Goal: Information Seeking & Learning: Learn about a topic

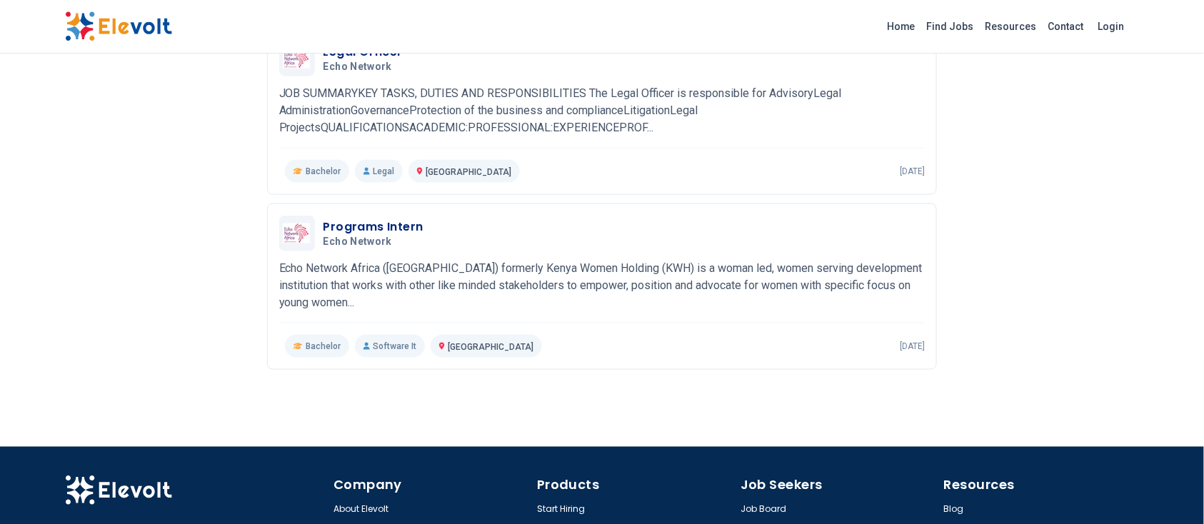
scroll to position [671, 0]
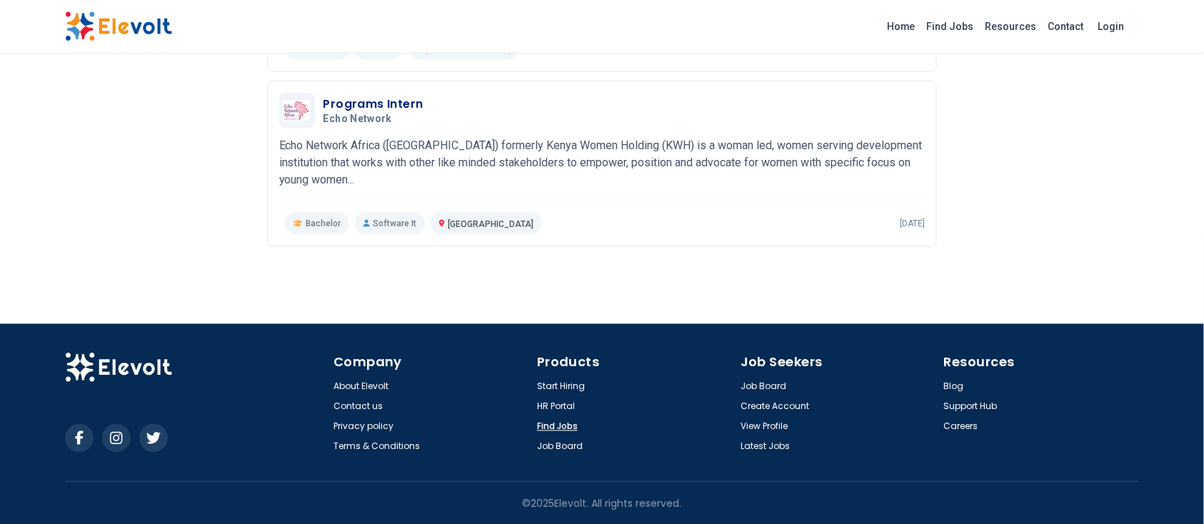
click at [554, 426] on link "Find Jobs" at bounding box center [557, 426] width 41 height 11
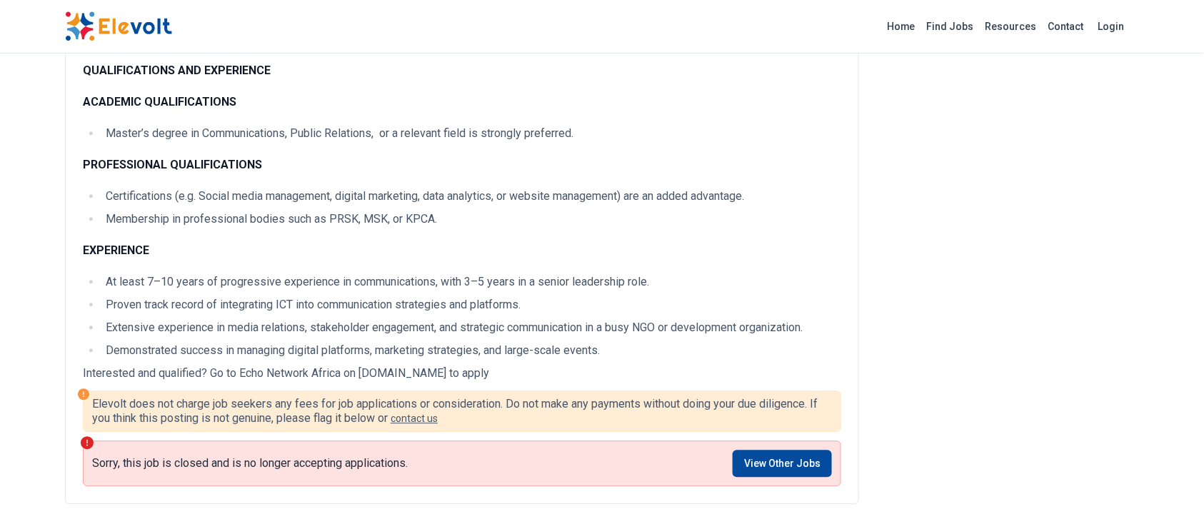
scroll to position [1037, 0]
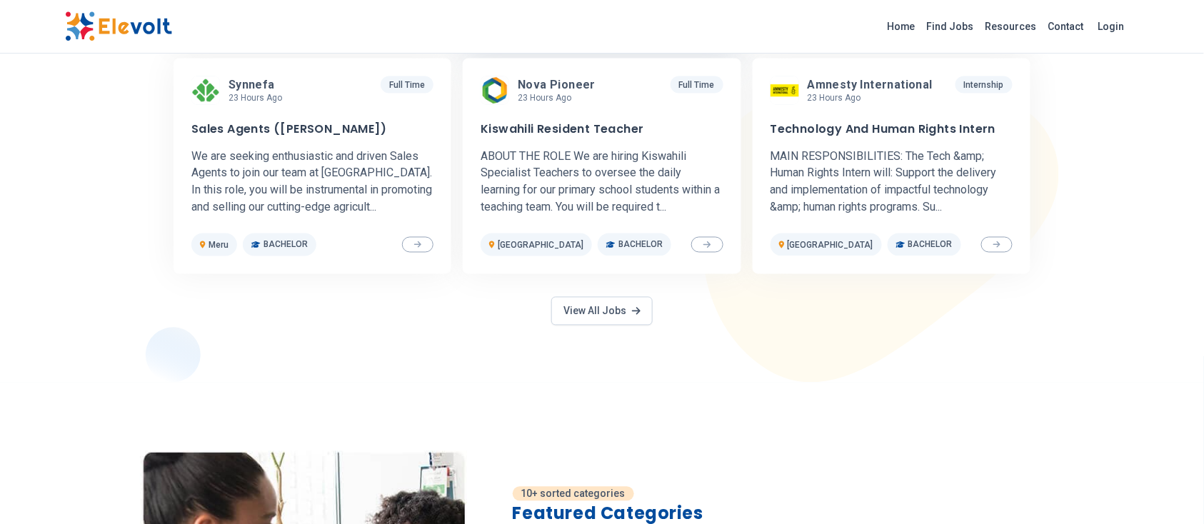
scroll to position [727, 0]
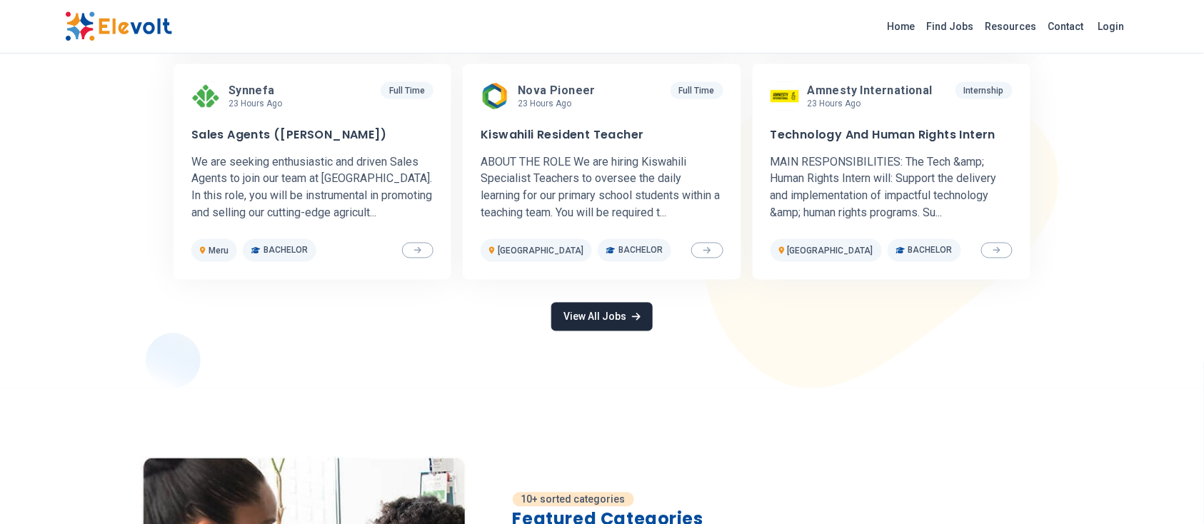
click at [623, 308] on link "View All Jobs" at bounding box center [601, 317] width 101 height 29
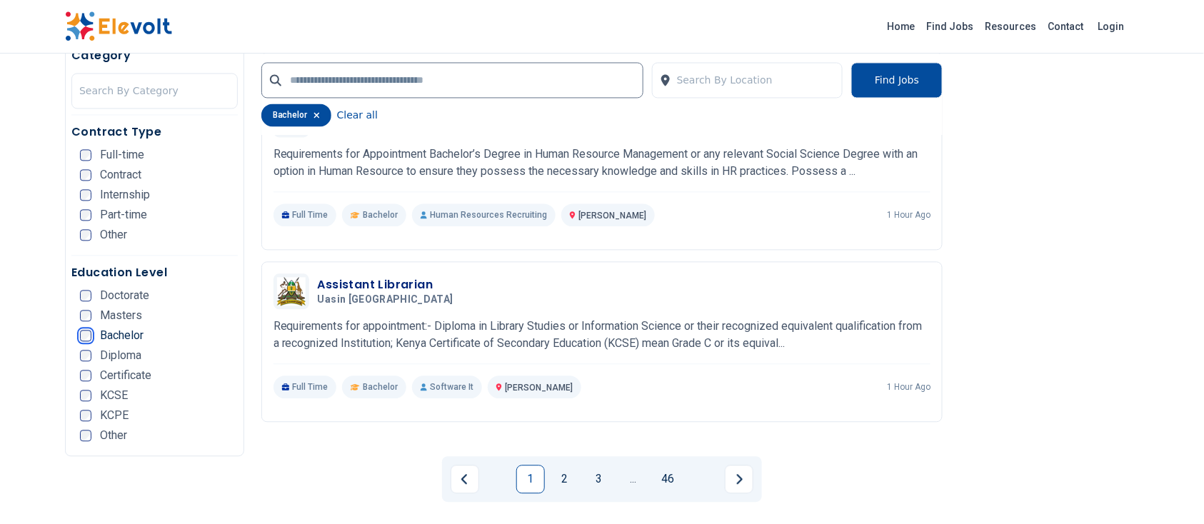
scroll to position [2743, 0]
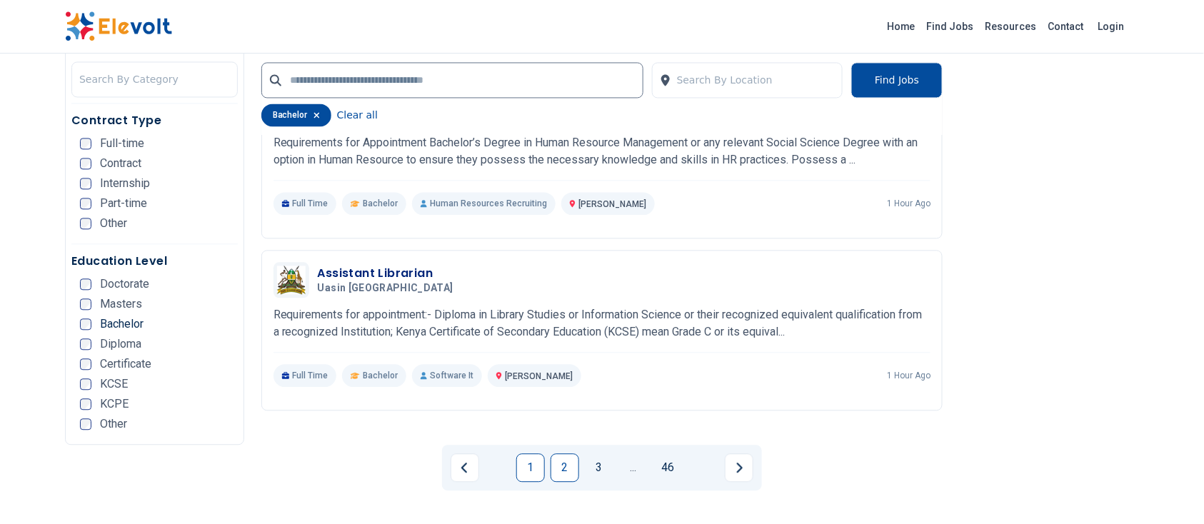
click at [558, 470] on link "2" at bounding box center [565, 467] width 29 height 29
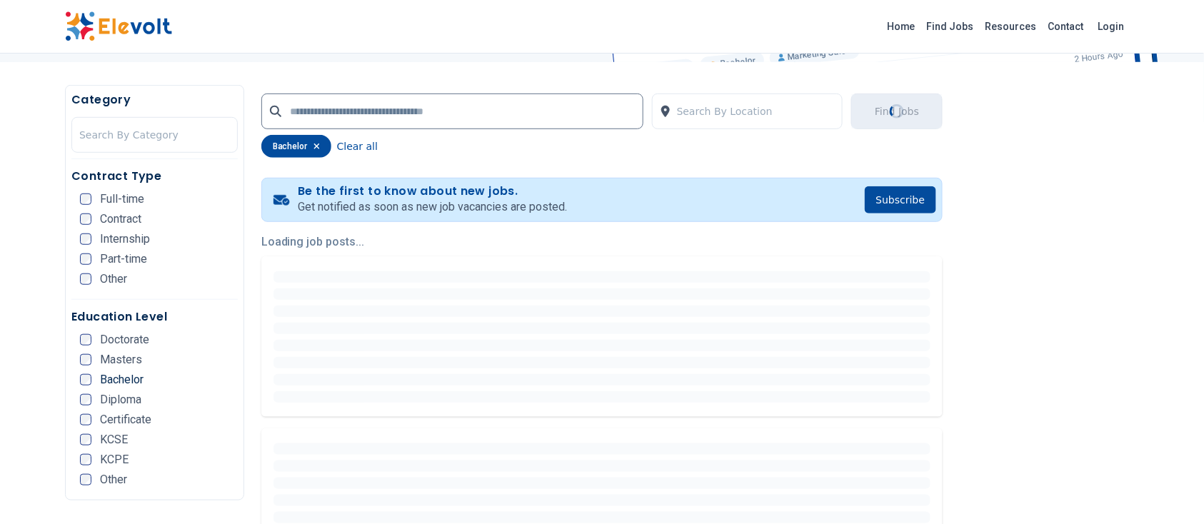
scroll to position [243, 0]
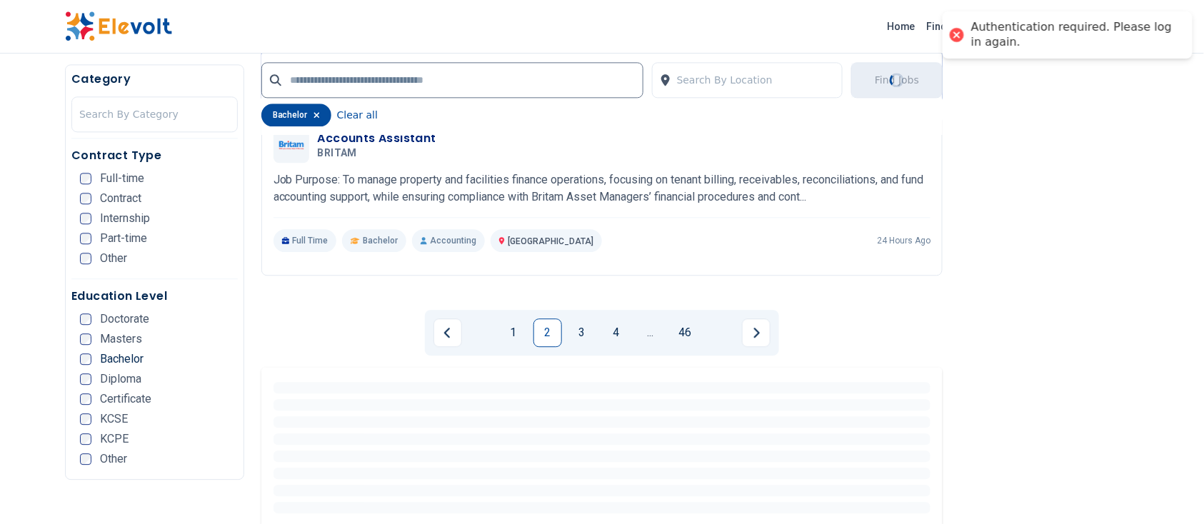
scroll to position [2875, 0]
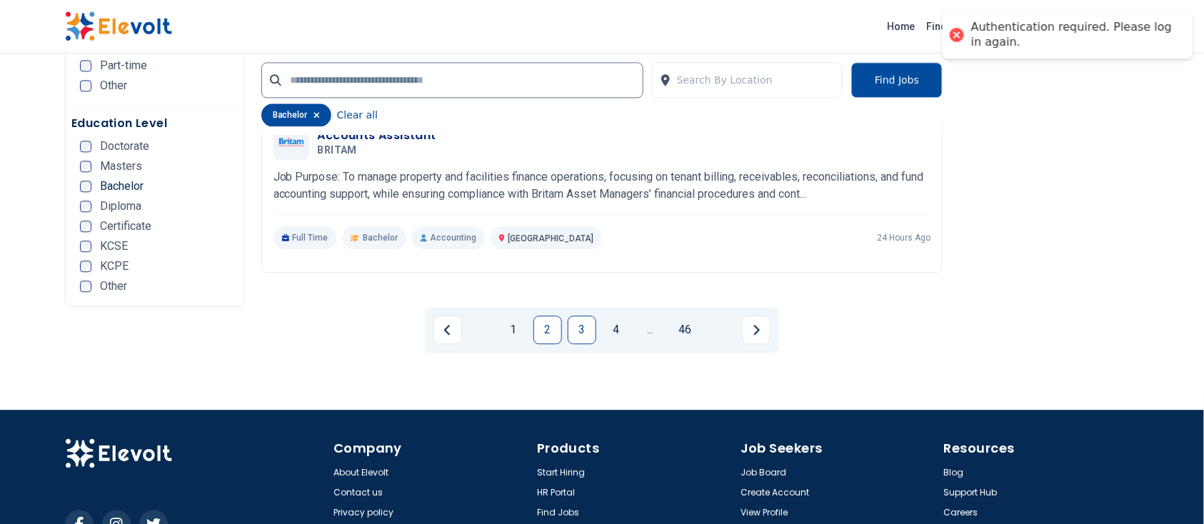
click at [588, 330] on link "3" at bounding box center [582, 330] width 29 height 29
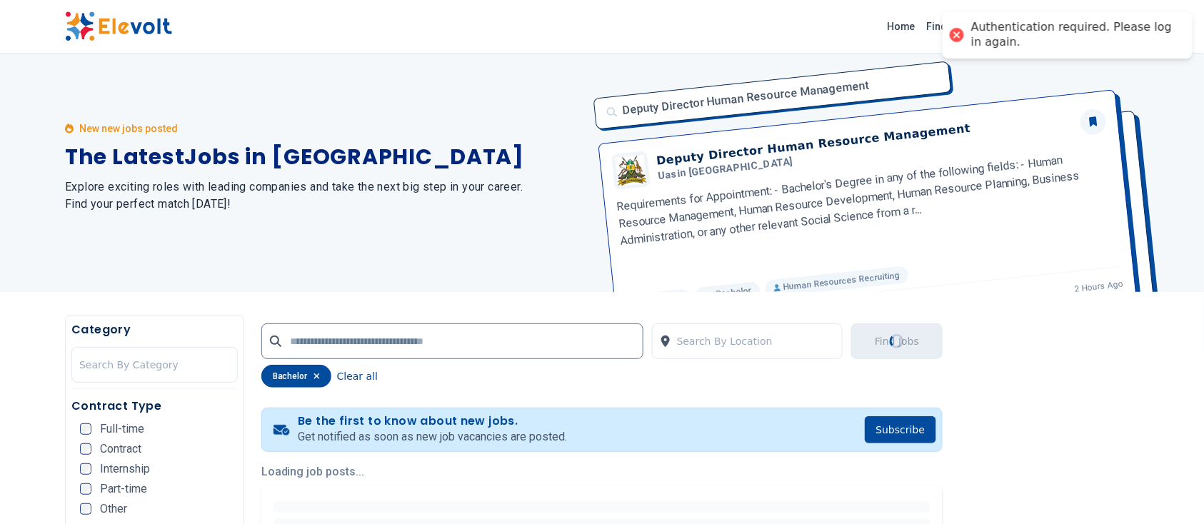
scroll to position [0, 0]
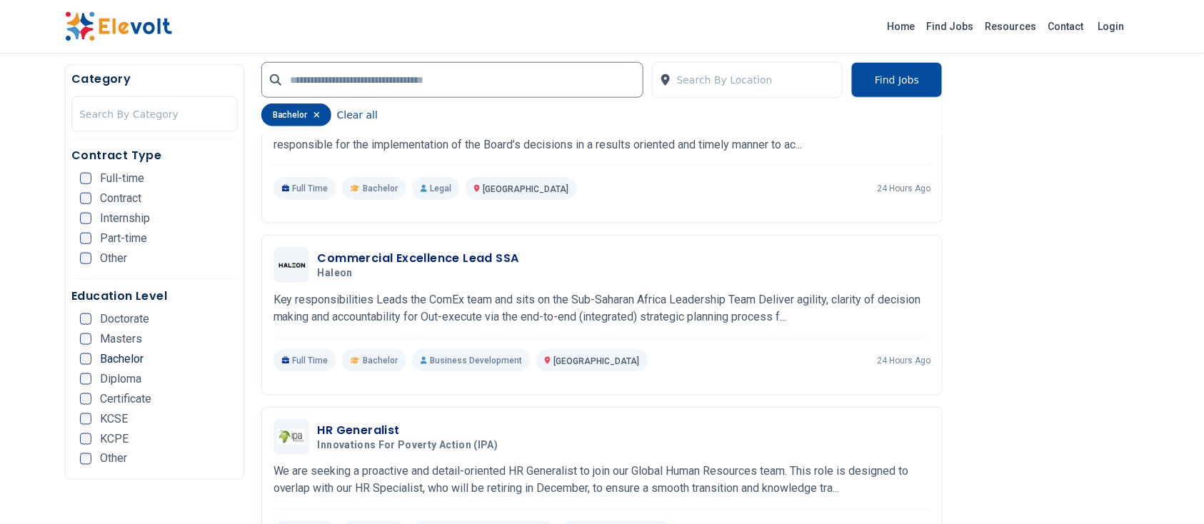
scroll to position [461, 0]
